Goal: Task Accomplishment & Management: Complete application form

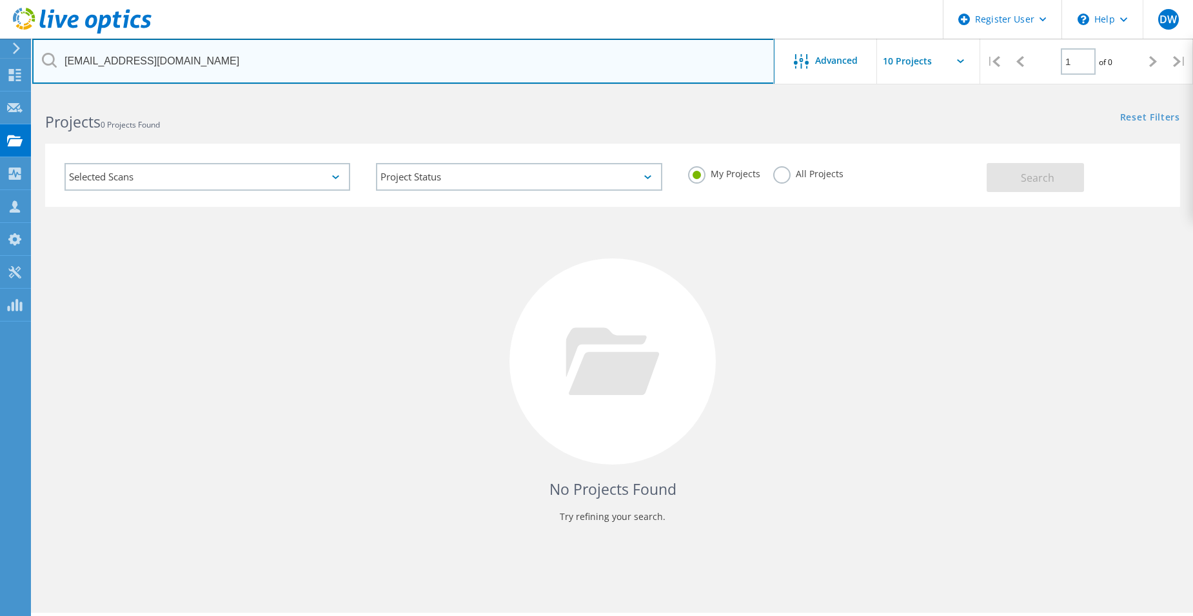
drag, startPoint x: 179, startPoint y: 59, endPoint x: 36, endPoint y: 47, distance: 143.0
click at [36, 47] on input "eoverby@gvec.org" at bounding box center [403, 61] width 742 height 45
paste input "[PERSON_NAME][EMAIL_ADDRESS][DOMAIN_NAME]"
type input "[PERSON_NAME][EMAIL_ADDRESS][DOMAIN_NAME]"
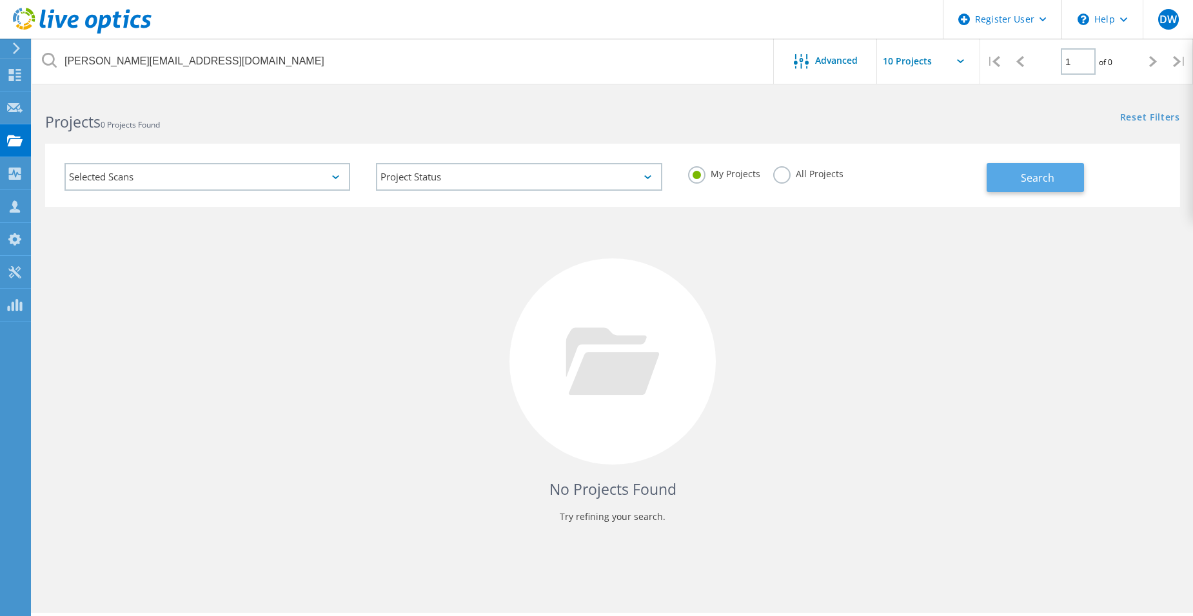
click at [1011, 182] on button "Search" at bounding box center [1034, 177] width 97 height 29
drag, startPoint x: 766, startPoint y: 171, endPoint x: 779, endPoint y: 171, distance: 13.6
click at [766, 171] on div "My Projects All Projects" at bounding box center [830, 174] width 311 height 48
click at [781, 171] on label "All Projects" at bounding box center [808, 172] width 70 height 12
click at [0, 0] on input "All Projects" at bounding box center [0, 0] width 0 height 0
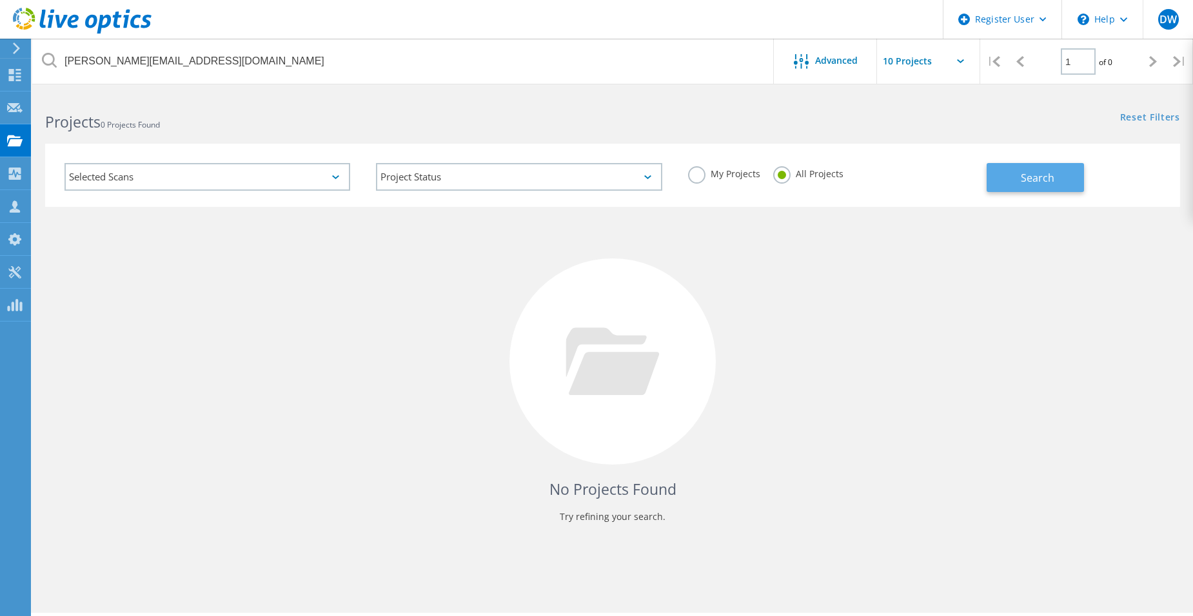
click at [1006, 176] on button "Search" at bounding box center [1034, 177] width 97 height 29
click at [15, 102] on icon at bounding box center [14, 108] width 15 height 12
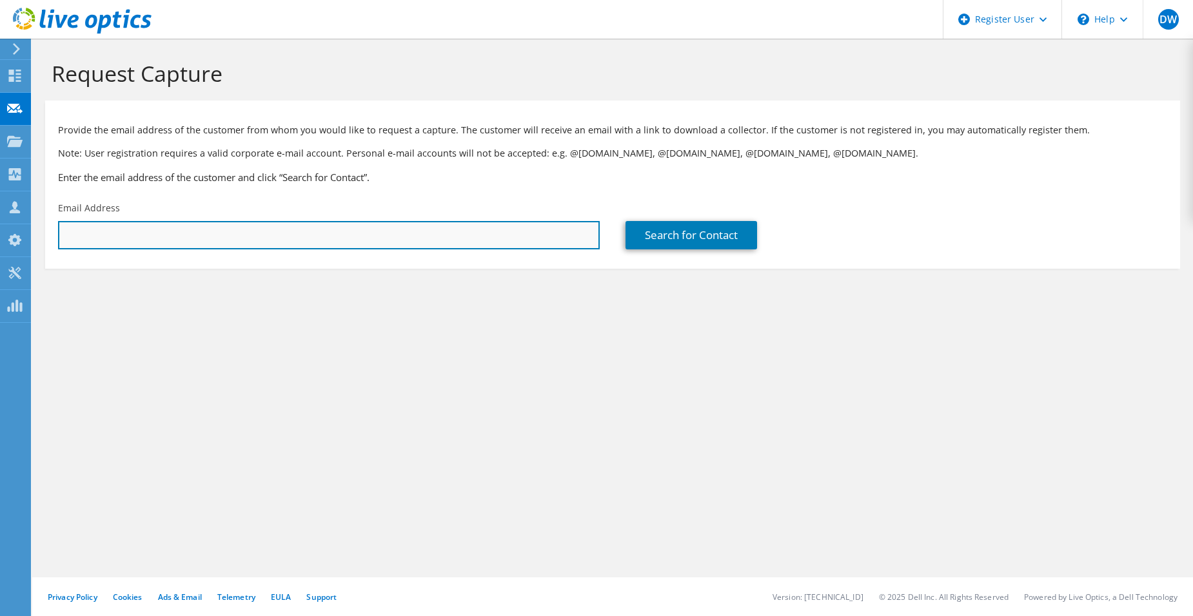
paste input "[PERSON_NAME][EMAIL_ADDRESS][DOMAIN_NAME]"
type input "[PERSON_NAME][EMAIL_ADDRESS][DOMAIN_NAME]"
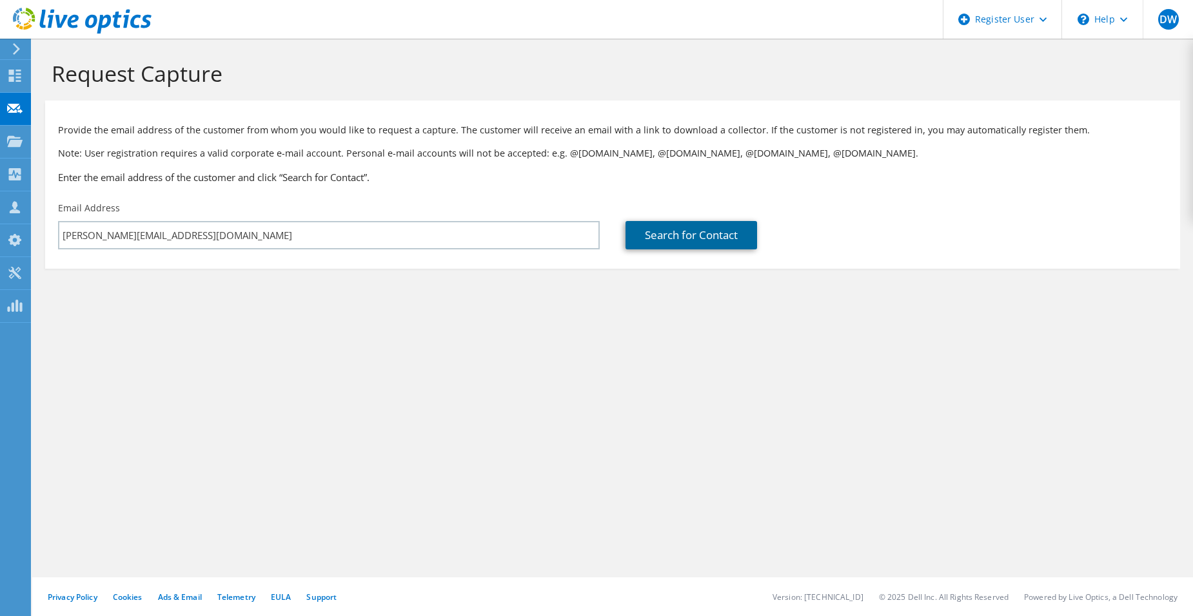
click at [652, 246] on link "Search for Contact" at bounding box center [690, 235] width 131 height 28
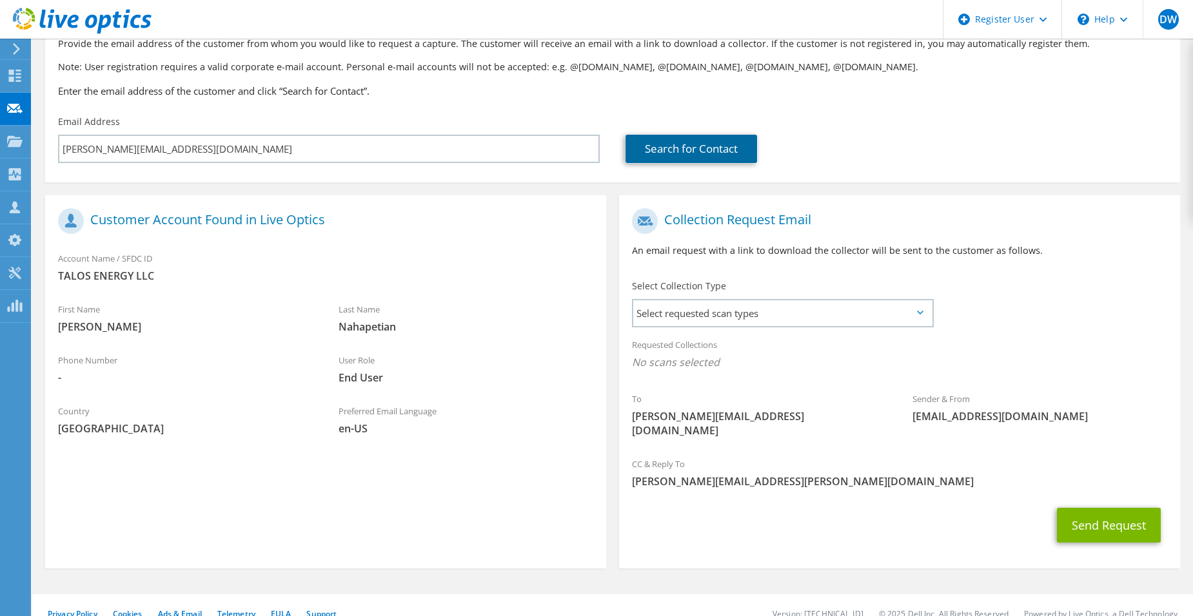
scroll to position [89, 0]
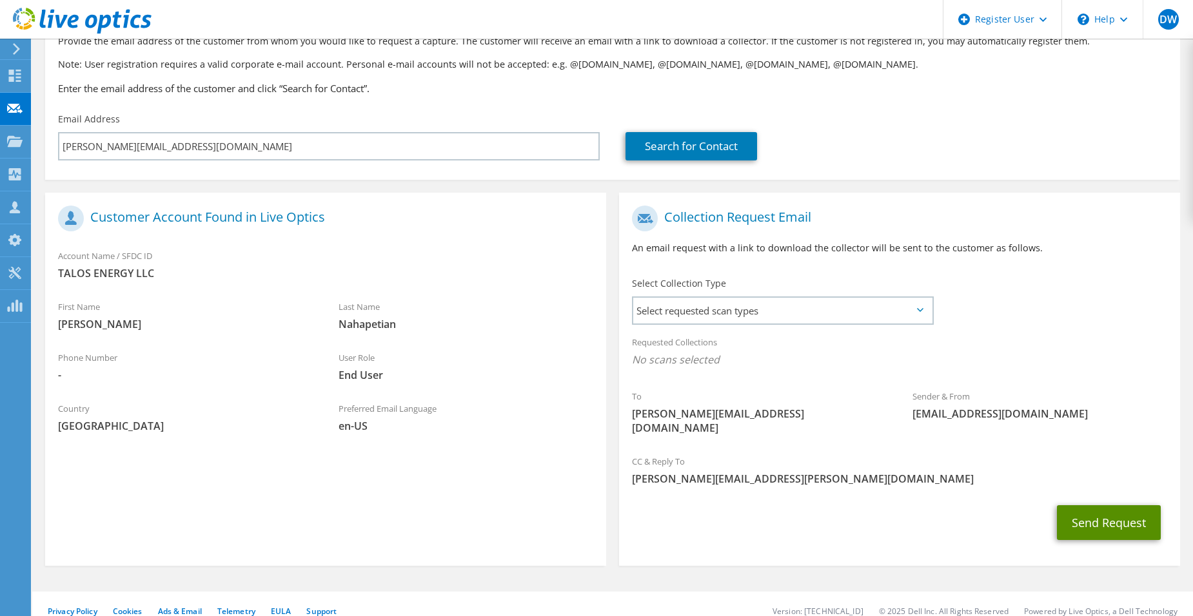
click at [1087, 505] on button "Send Request" at bounding box center [1109, 522] width 104 height 35
